Goal: Navigation & Orientation: Find specific page/section

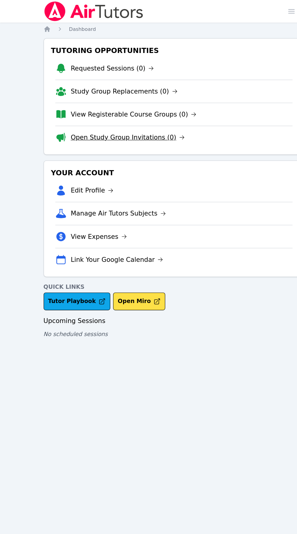
click at [86, 116] on link "Open Study Group Invitations (0)" at bounding box center [109, 117] width 97 height 8
